Goal: Download file/media

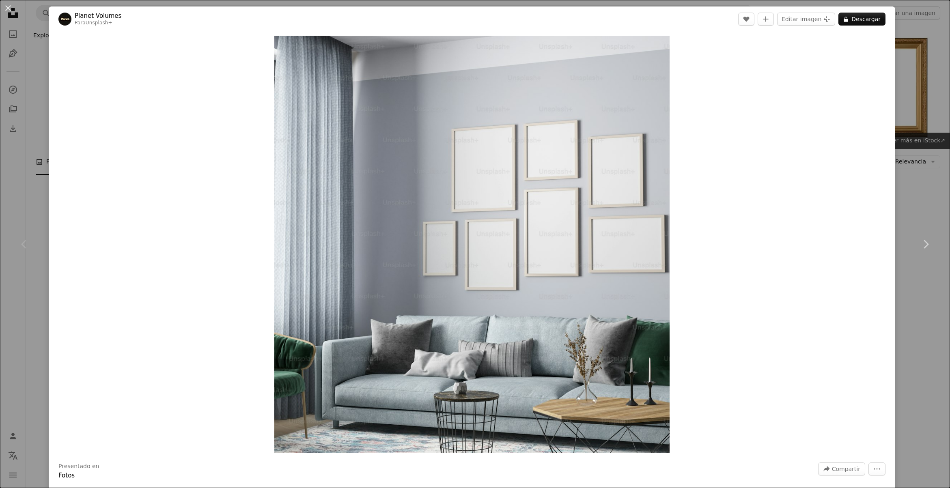
scroll to position [654, 0]
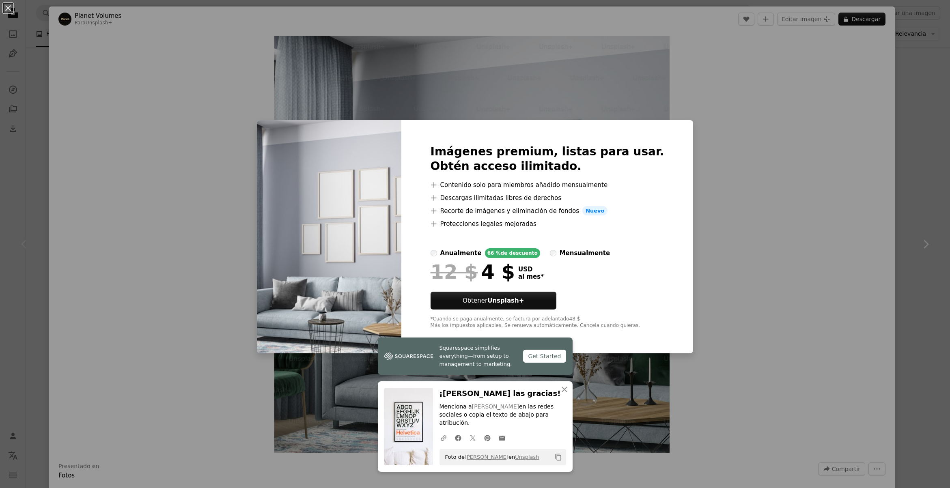
click at [734, 226] on div "An X shape Squarespace simplifies everything—from setup to management to market…" at bounding box center [475, 244] width 950 height 488
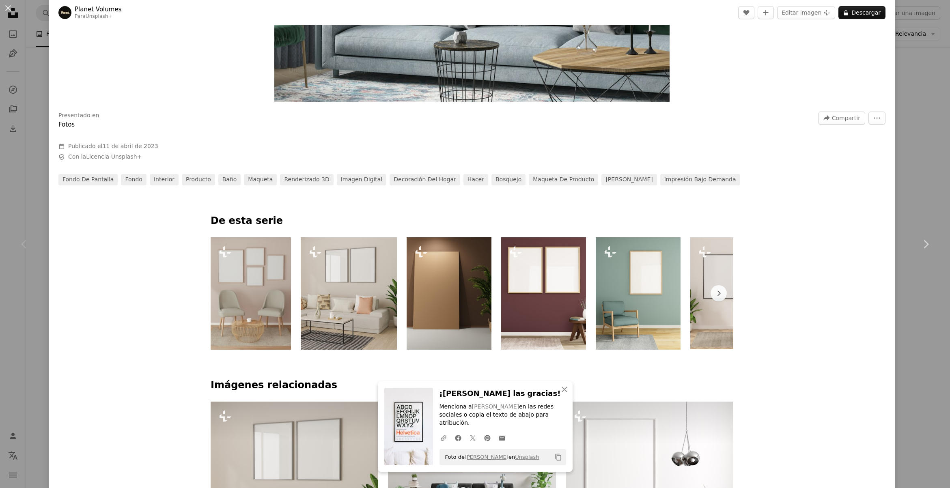
scroll to position [433, 0]
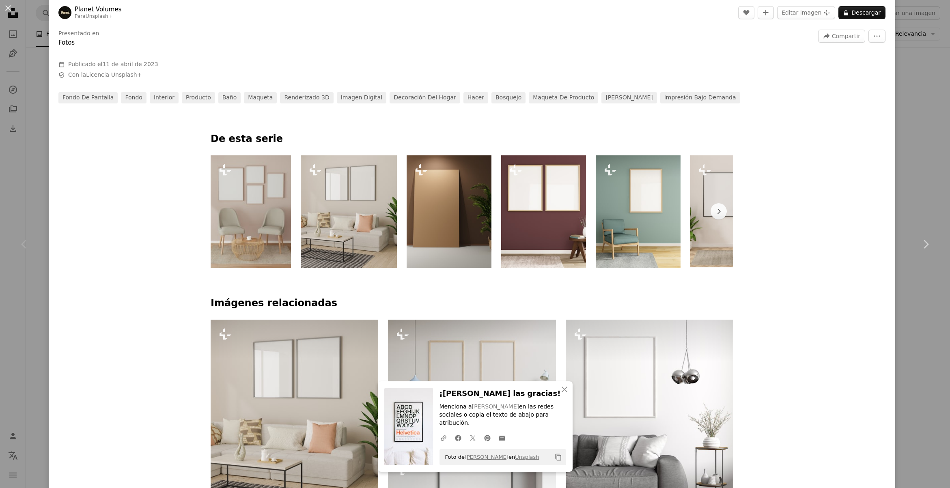
click at [640, 194] on img at bounding box center [638, 212] width 85 height 112
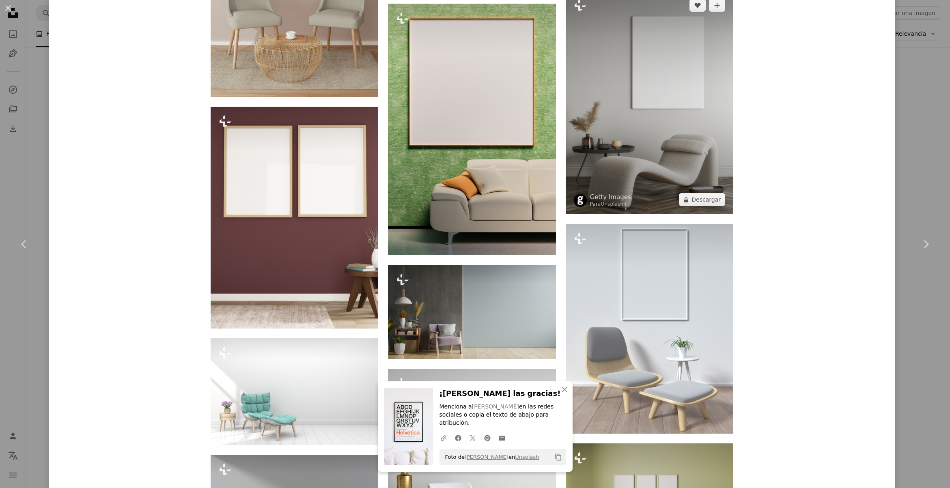
scroll to position [854, 0]
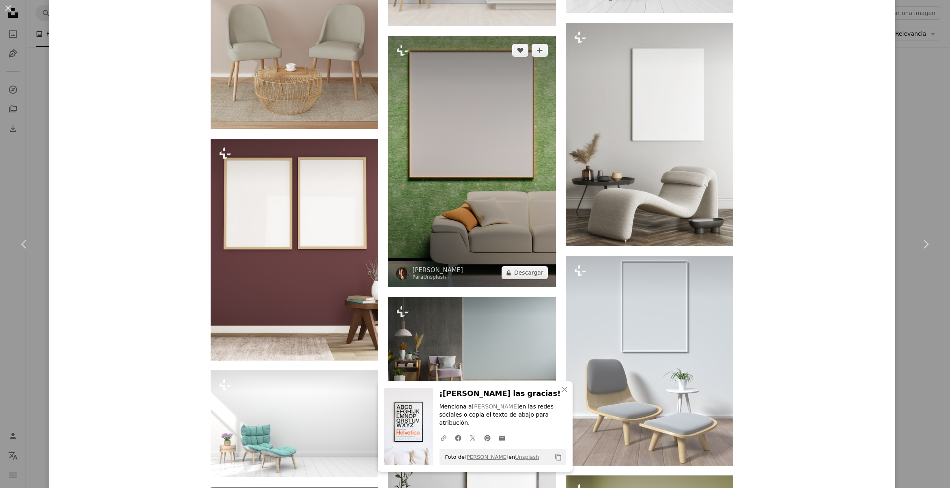
click at [537, 182] on img at bounding box center [472, 162] width 168 height 252
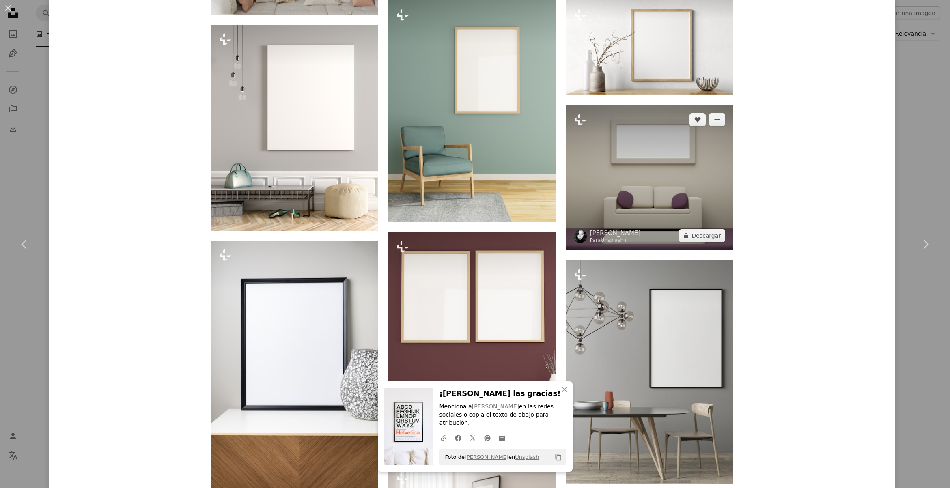
scroll to position [1036, 0]
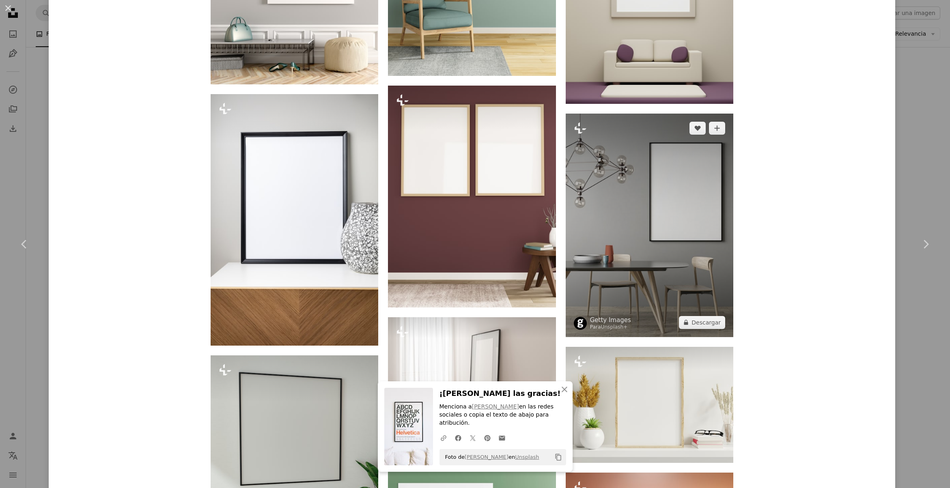
click at [622, 186] on img at bounding box center [650, 226] width 168 height 224
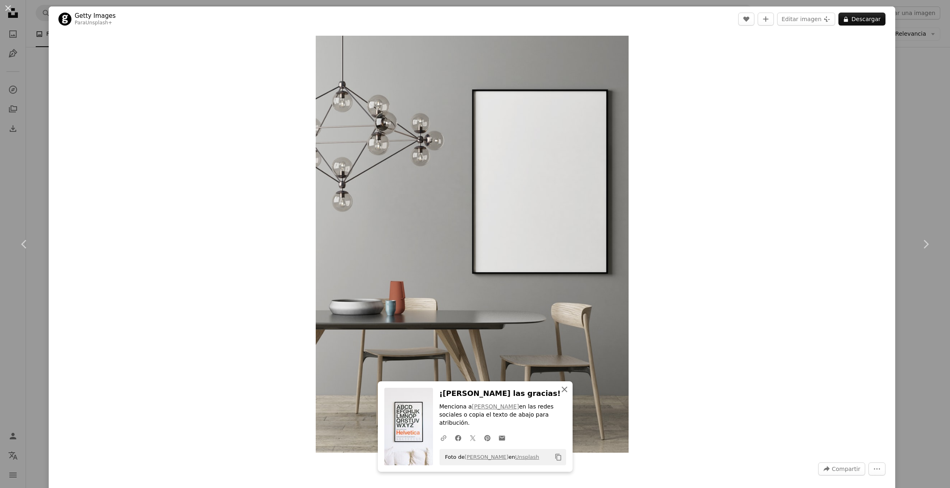
click at [564, 395] on icon "An X shape" at bounding box center [565, 390] width 10 height 10
